Goal: Learn about a topic

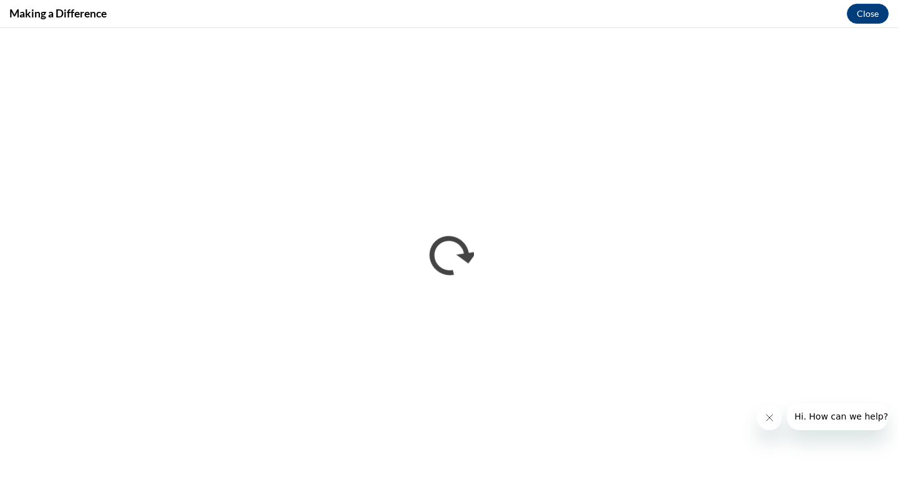
click at [514, 484] on iframe "</div></body> </html>" at bounding box center [449, 256] width 898 height 457
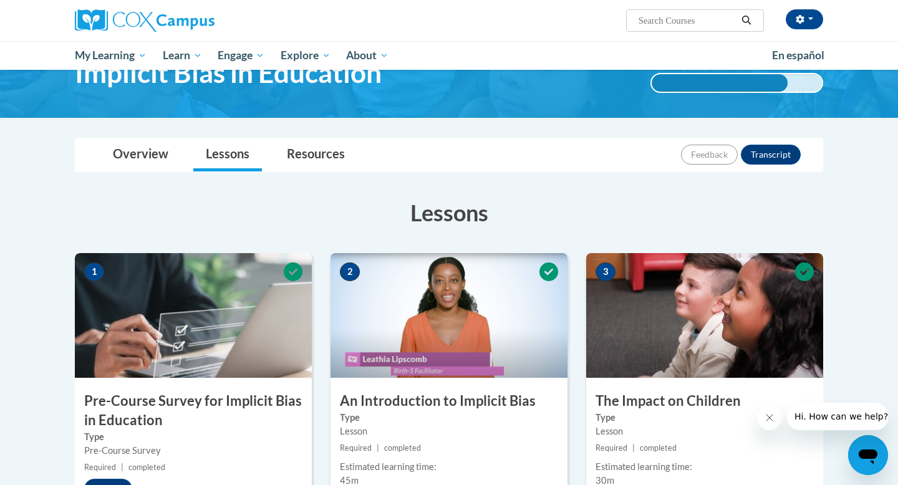
scroll to position [67, 0]
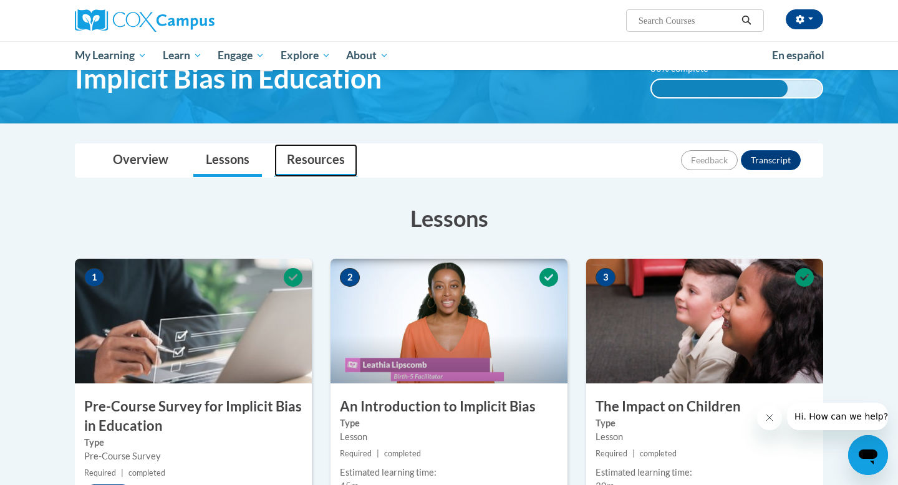
click at [315, 161] on link "Resources" at bounding box center [315, 160] width 83 height 33
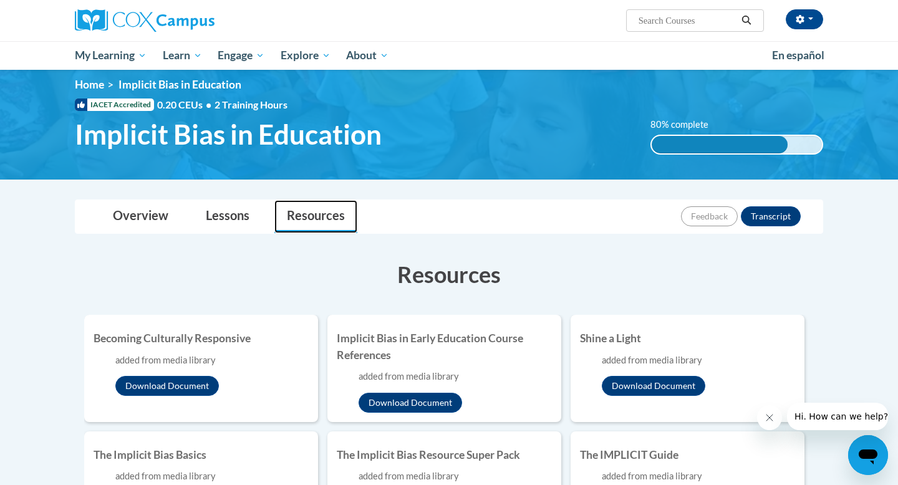
scroll to position [0, 0]
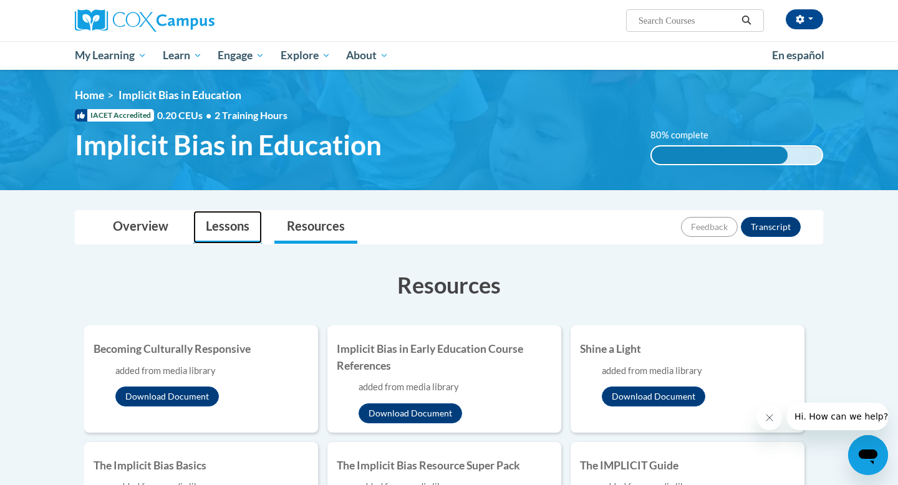
click at [223, 226] on link "Lessons" at bounding box center [227, 227] width 69 height 33
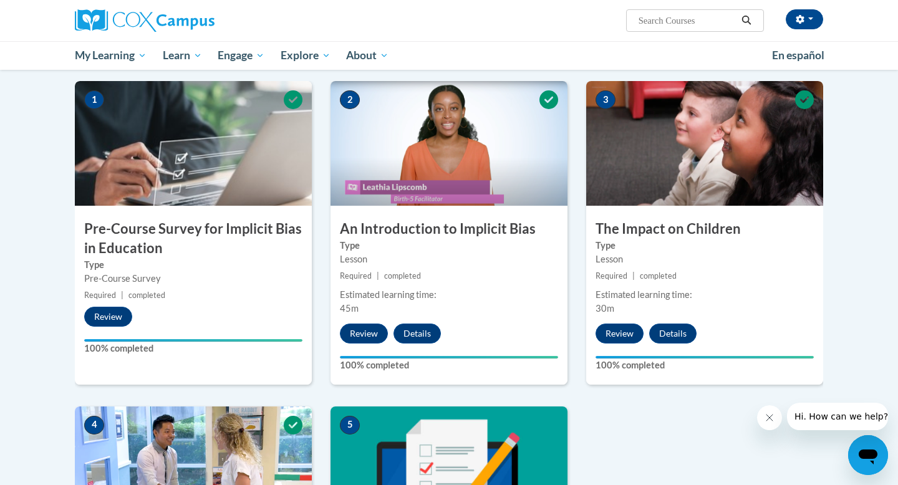
scroll to position [225, 0]
